Goal: Task Accomplishment & Management: Manage account settings

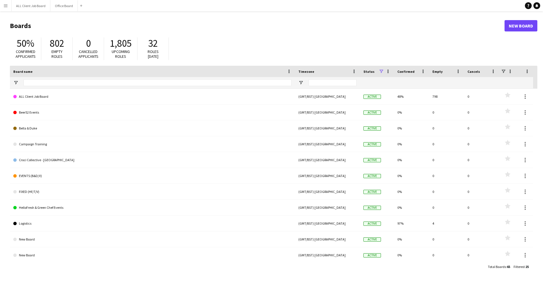
click at [2, 5] on button "Menu" at bounding box center [5, 5] width 11 height 11
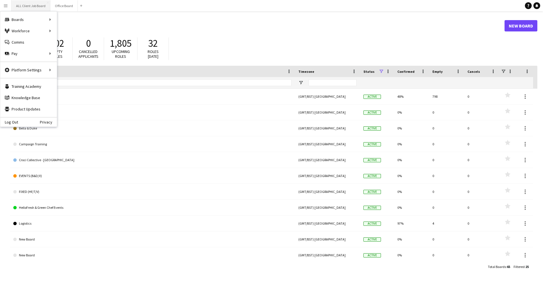
click at [38, 9] on button "ALL Client Job Board Close" at bounding box center [31, 5] width 39 height 11
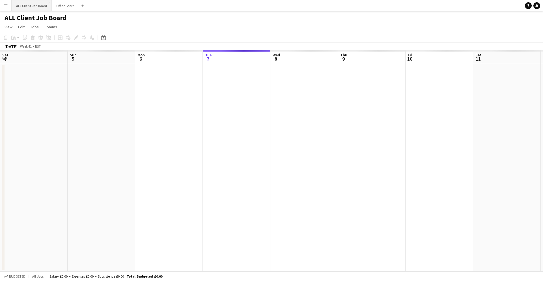
scroll to position [0, 135]
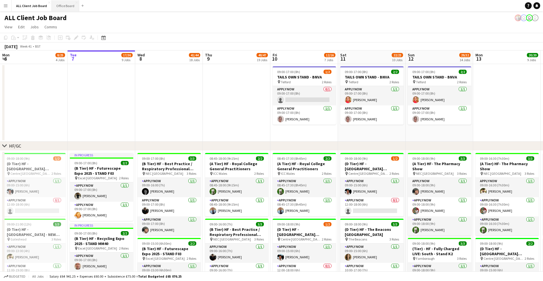
click at [61, 7] on button "Office Board Close" at bounding box center [65, 5] width 27 height 11
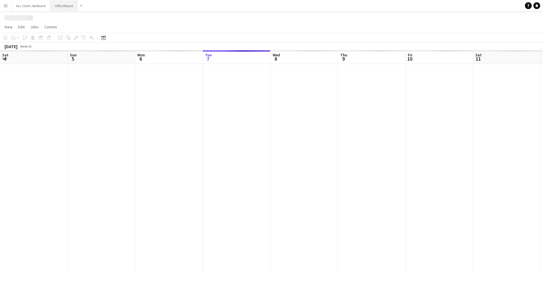
scroll to position [0, 135]
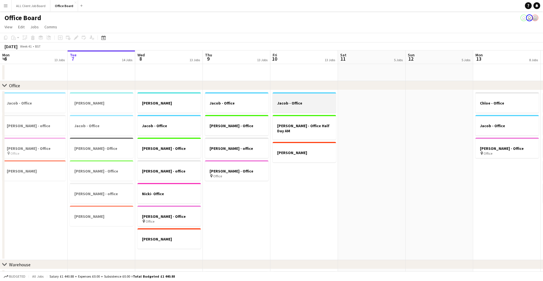
click at [294, 104] on h3 "Jacob - Office" at bounding box center [304, 102] width 63 height 5
drag, startPoint x: 294, startPoint y: 104, endPoint x: 286, endPoint y: 107, distance: 9.0
click at [286, 107] on app-job-card "Jacob - Office" at bounding box center [304, 102] width 63 height 21
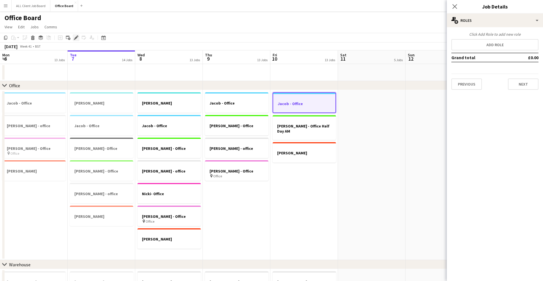
click at [74, 39] on icon at bounding box center [74, 38] width 1 height 1
click at [77, 38] on icon "Edit" at bounding box center [76, 37] width 5 height 5
click at [497, 23] on div "multiple-users-add Roles" at bounding box center [495, 21] width 96 height 14
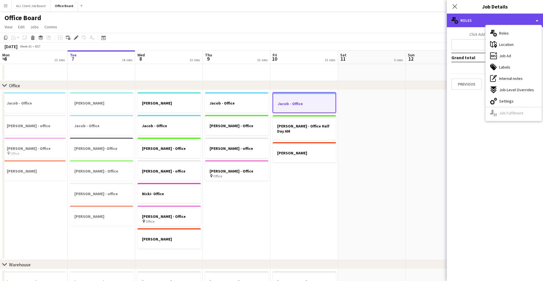
click at [497, 23] on div "multiple-users-add Roles" at bounding box center [495, 21] width 96 height 14
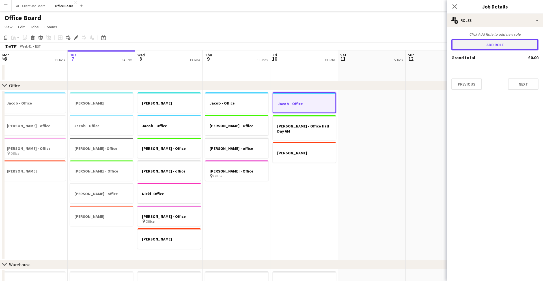
click at [489, 45] on button "Add role" at bounding box center [494, 44] width 87 height 11
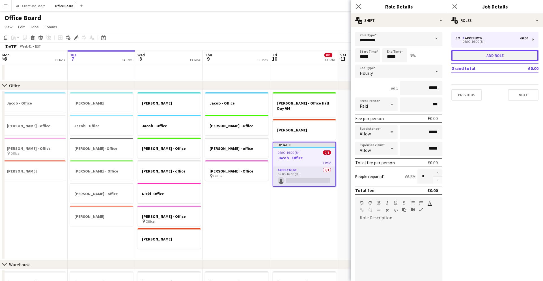
click at [475, 58] on button "Add role" at bounding box center [494, 55] width 87 height 11
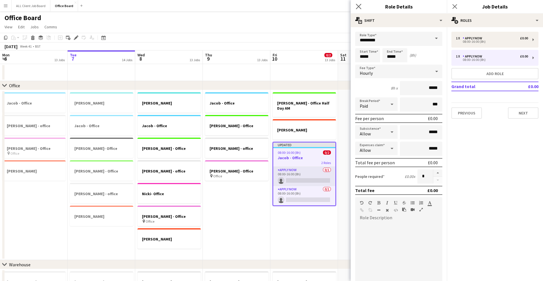
click at [358, 3] on app-icon "Close pop-in" at bounding box center [359, 7] width 8 height 8
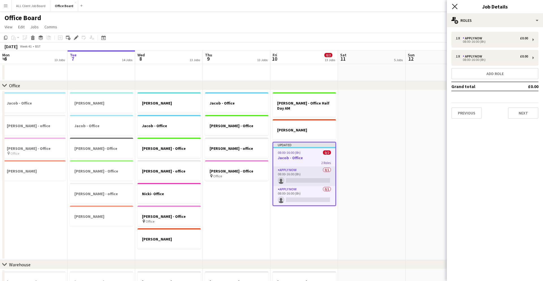
click at [452, 4] on icon "Close pop-in" at bounding box center [454, 6] width 5 height 5
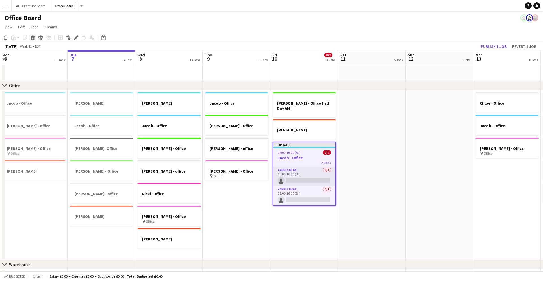
click at [33, 38] on icon at bounding box center [32, 38] width 3 height 3
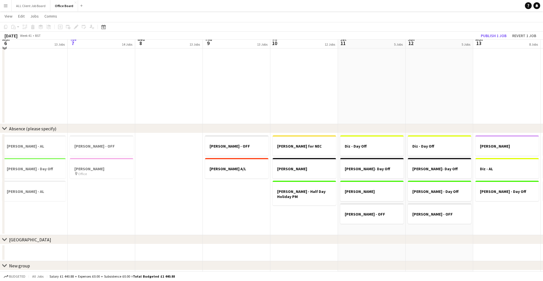
scroll to position [494, 0]
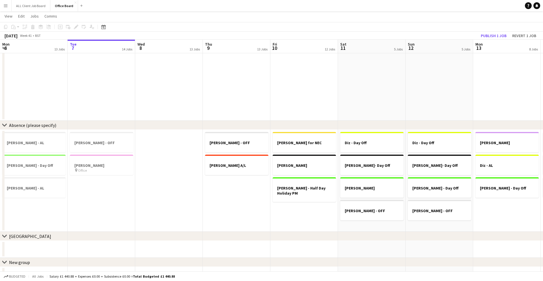
click at [296, 212] on app-date-cell "[PERSON_NAME] for NEC [PERSON_NAME] [PERSON_NAME] - Half Day Holiday PM" at bounding box center [304, 181] width 68 height 102
click at [60, 27] on icon "Add job" at bounding box center [60, 27] width 5 height 5
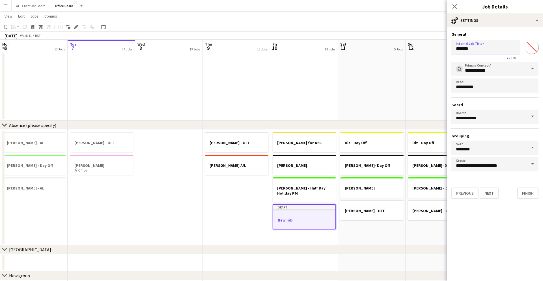
click at [488, 52] on input "*******" at bounding box center [485, 47] width 69 height 14
type input "*"
type input "**********"
click at [528, 194] on button "Finish" at bounding box center [527, 192] width 21 height 11
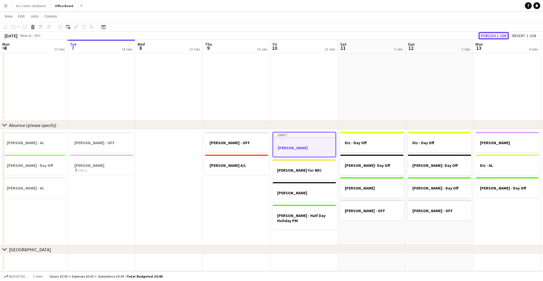
click at [495, 34] on button "Publish 1 job" at bounding box center [493, 35] width 30 height 7
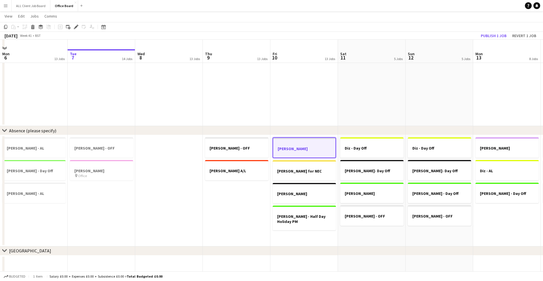
scroll to position [498, 0]
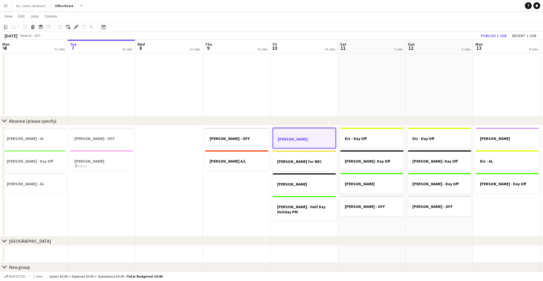
click at [308, 141] on h3 "[PERSON_NAME]" at bounding box center [304, 138] width 62 height 5
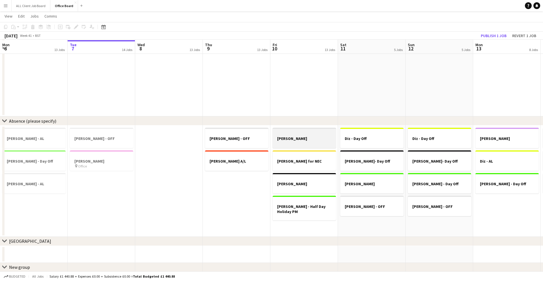
click at [308, 141] on app-job-card "[PERSON_NAME]" at bounding box center [304, 138] width 63 height 20
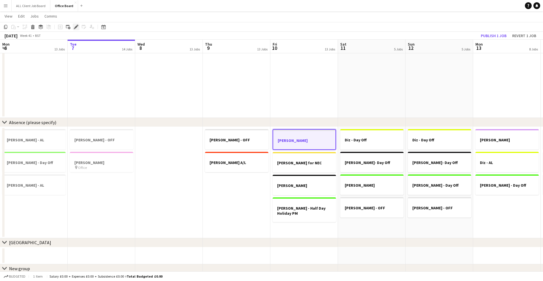
click at [76, 26] on icon at bounding box center [75, 26] width 3 height 3
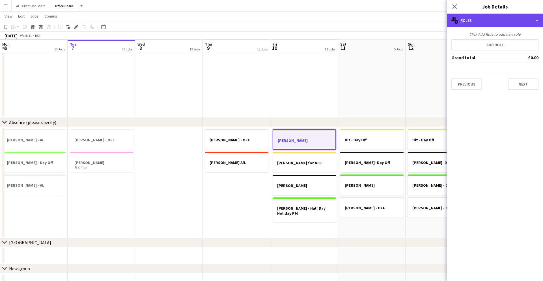
click at [510, 24] on div "multiple-users-add Roles" at bounding box center [495, 21] width 96 height 14
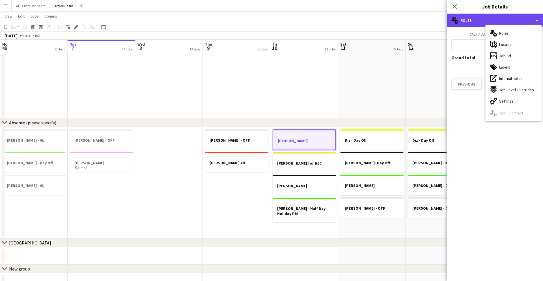
click at [508, 23] on div "multiple-users-add Roles" at bounding box center [495, 21] width 96 height 14
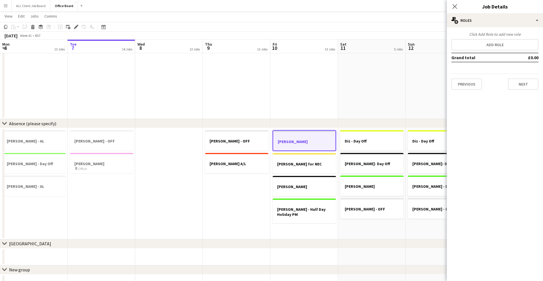
click at [314, 75] on app-date-cell at bounding box center [304, 47] width 68 height 143
